Goal: Transaction & Acquisition: Subscribe to service/newsletter

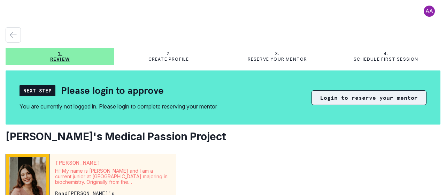
click at [354, 98] on button "Login to reserve your mentor" at bounding box center [369, 97] width 115 height 15
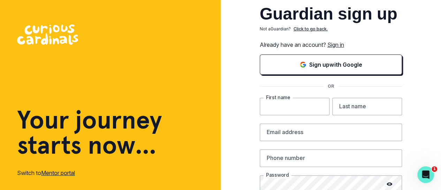
click at [284, 109] on input "text" at bounding box center [295, 106] width 70 height 17
type input "Neha"
click at [355, 107] on input "text" at bounding box center [367, 106] width 70 height 17
type input "[PERSON_NAME]"
type input "[EMAIL_ADDRESS][DOMAIN_NAME]"
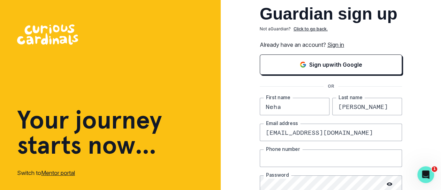
type input "5084409902"
click at [312, 131] on input "[EMAIL_ADDRESS][DOMAIN_NAME]" at bounding box center [331, 131] width 142 height 17
click at [420, 103] on div "Guardian sign up Not a Guardian ? Click to go back. Already have an account? Si…" at bounding box center [331, 136] width 221 height 272
drag, startPoint x: 312, startPoint y: 132, endPoint x: 224, endPoint y: 135, distance: 87.9
click at [224, 135] on div "Guardian sign up Not a Guardian ? Click to go back. Already have an account? Si…" at bounding box center [331, 136] width 221 height 272
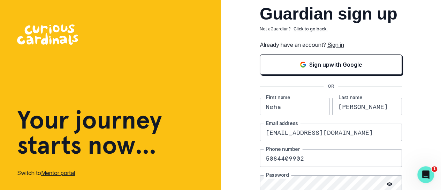
type input "[EMAIL_ADDRESS][DOMAIN_NAME]"
click at [421, 94] on div "Guardian sign up Not a Guardian ? Click to go back. Already have an account? Si…" at bounding box center [331, 136] width 221 height 272
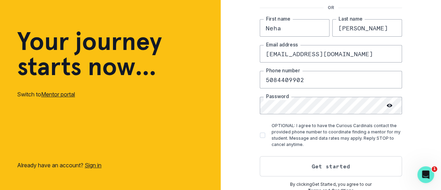
scroll to position [81, 0]
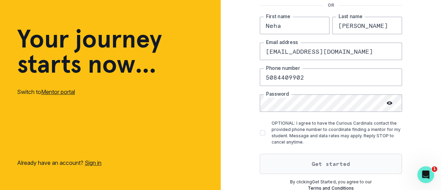
click at [333, 161] on button "Get started" at bounding box center [331, 163] width 142 height 20
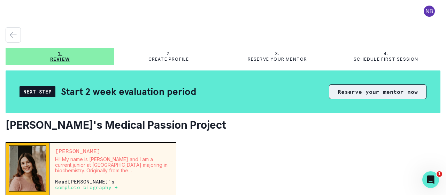
click at [361, 90] on button "Reserve your mentor now" at bounding box center [378, 91] width 98 height 15
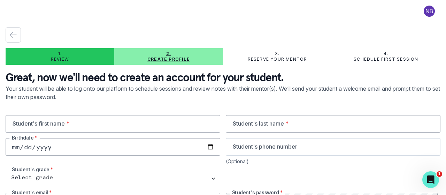
type input "[EMAIL_ADDRESS][DOMAIN_NAME]"
click at [70, 124] on input "text" at bounding box center [113, 123] width 215 height 17
type input "Neha"
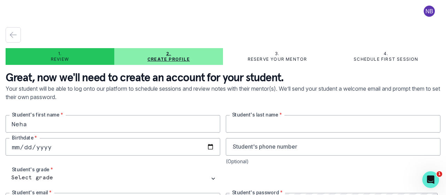
click at [239, 125] on input "text" at bounding box center [333, 123] width 215 height 17
type input "[PERSON_NAME]"
click at [170, 146] on input "date" at bounding box center [113, 146] width 215 height 17
type input "[DATE]"
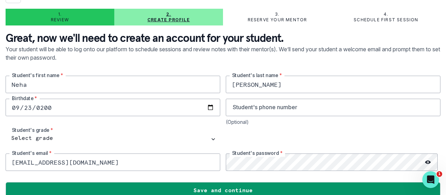
scroll to position [50, 0]
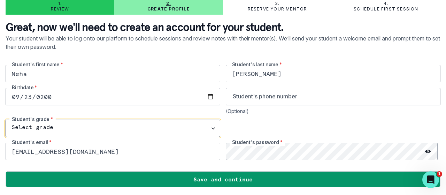
click at [27, 123] on select "Select grade 1st Grade 2nd Grade 3rd Grade 4th Grade 5th Grade 6th Grade 7th Gr…" at bounding box center [113, 128] width 215 height 17
select select "11th Grade"
click at [6, 120] on select "Select grade 1st Grade 2nd Grade 3rd Grade 4th Grade 5th Grade 6th Grade 7th Gr…" at bounding box center [113, 128] width 215 height 17
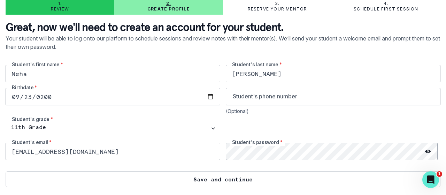
click at [230, 175] on button "Save and continue" at bounding box center [223, 179] width 435 height 16
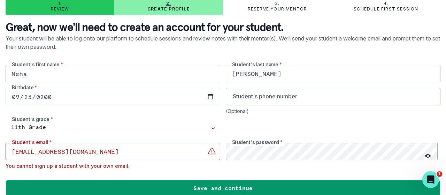
scroll to position [59, 0]
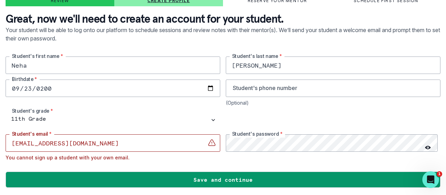
drag, startPoint x: 73, startPoint y: 143, endPoint x: 0, endPoint y: 143, distance: 72.9
click at [0, 143] on main "1. Review 2. Create profile 3. Reserve your mentor 4. Schedule first session Gr…" at bounding box center [223, 97] width 446 height 195
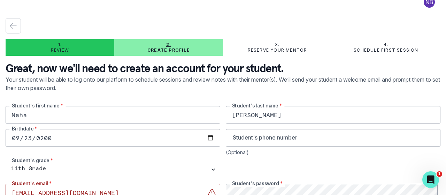
scroll to position [0, 0]
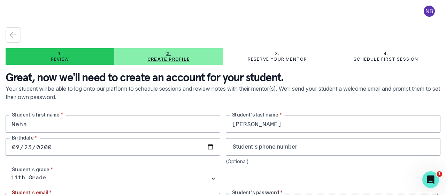
click at [424, 14] on button at bounding box center [429, 11] width 22 height 11
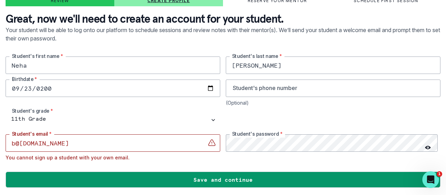
scroll to position [50, 0]
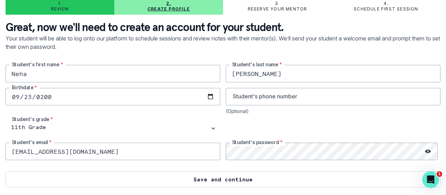
type input "[EMAIL_ADDRESS][DOMAIN_NAME]"
click at [232, 183] on button "Save and continue" at bounding box center [223, 179] width 435 height 16
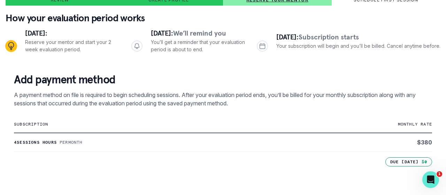
scroll to position [0, 0]
